Goal: Task Accomplishment & Management: Complete application form

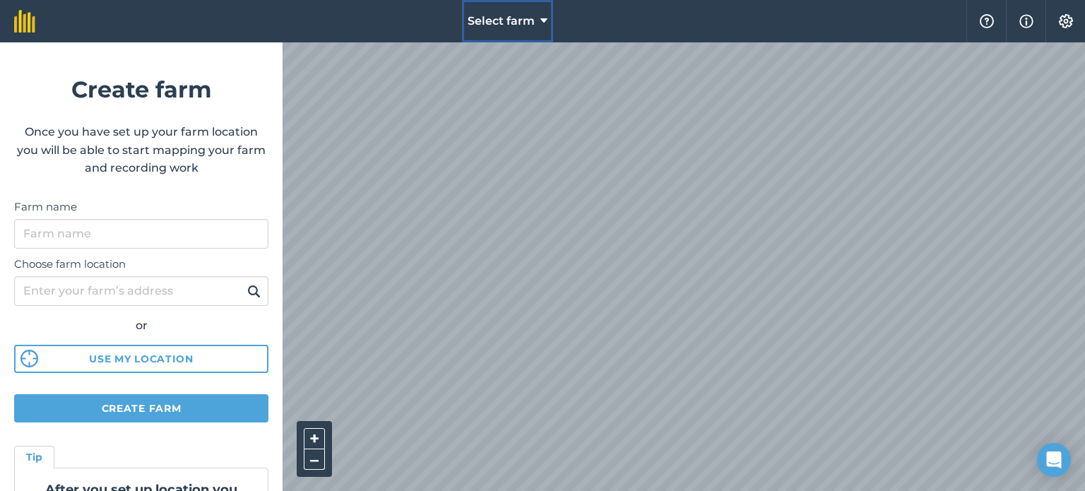
click at [542, 19] on icon at bounding box center [543, 21] width 7 height 17
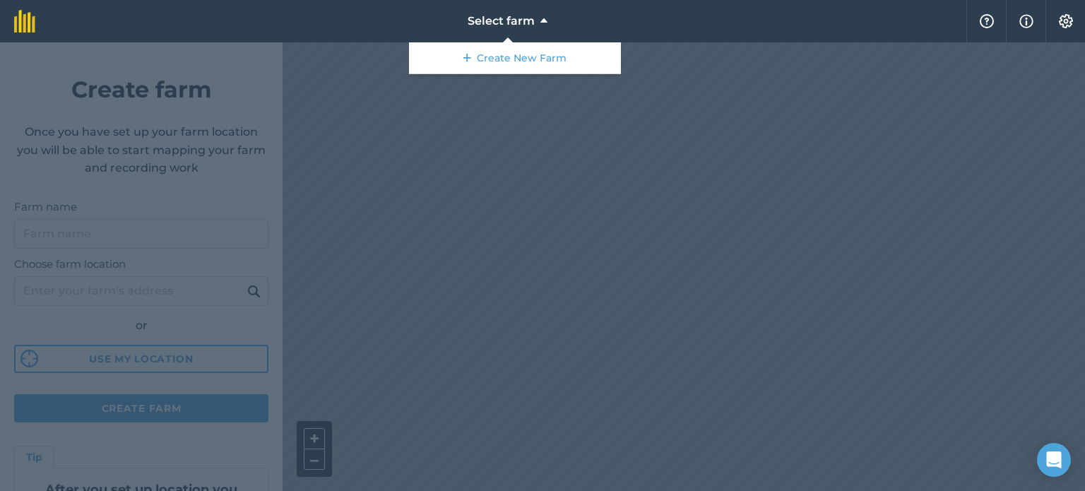
click at [704, 109] on div at bounding box center [542, 266] width 1085 height 448
